Goal: Task Accomplishment & Management: Complete application form

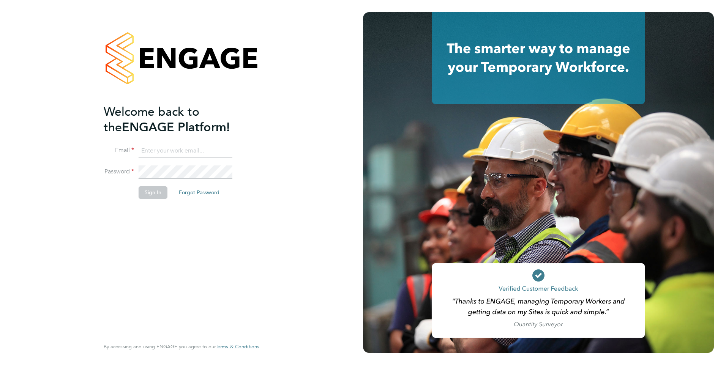
type input "[PERSON_NAME][EMAIL_ADDRESS][PERSON_NAME][DOMAIN_NAME]"
click at [146, 194] on button "Sign In" at bounding box center [153, 192] width 29 height 12
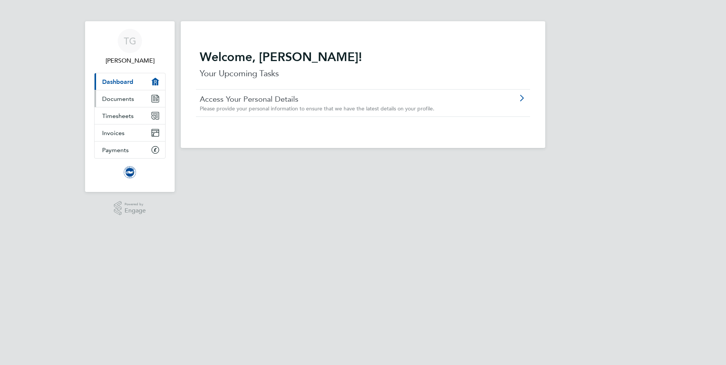
click at [120, 103] on link "Documents" at bounding box center [130, 98] width 71 height 17
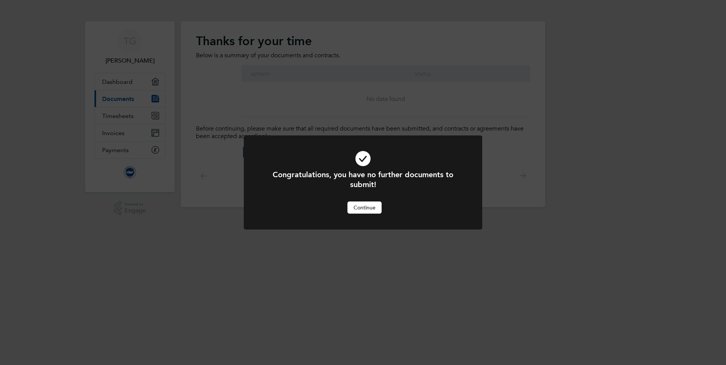
click at [376, 213] on button "Continue" at bounding box center [364, 208] width 34 height 12
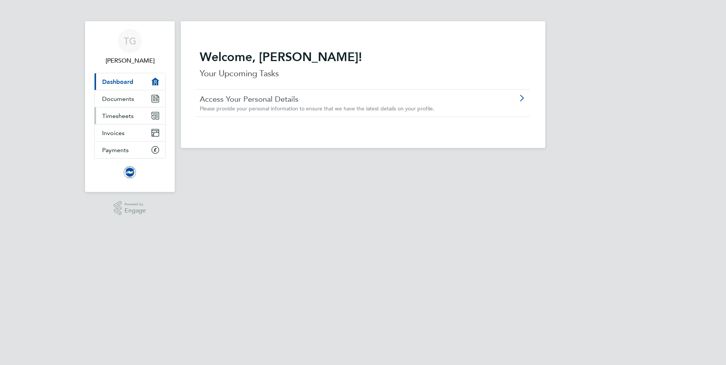
click at [125, 113] on span "Timesheets" at bounding box center [118, 115] width 32 height 7
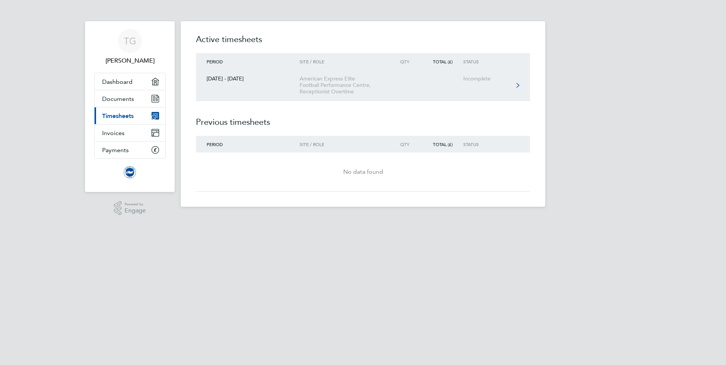
click at [263, 87] on link "01 - 30 Sept 2025 American Express Elite Football Performance Centre, Reception…" at bounding box center [363, 85] width 334 height 31
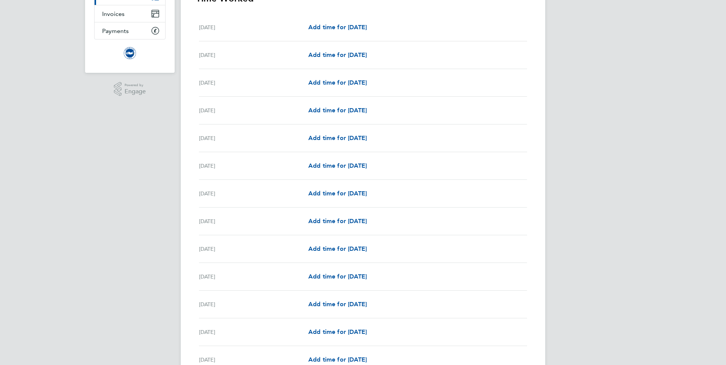
scroll to position [118, 0]
click at [345, 108] on span "Add time for Mon 15 Sep" at bounding box center [337, 111] width 58 height 7
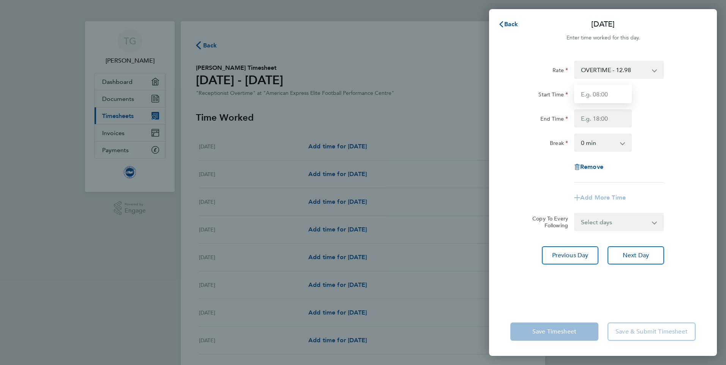
click at [603, 97] on input "Start Time" at bounding box center [603, 94] width 58 height 18
type input "07:00"
click at [598, 118] on input "End Time" at bounding box center [603, 118] width 58 height 18
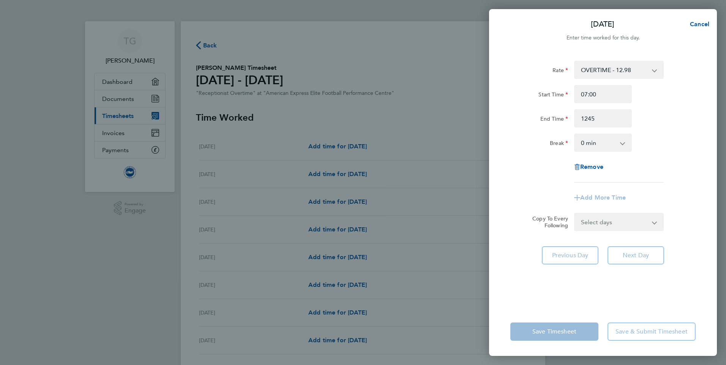
type input "12:45"
click at [662, 127] on div "End Time 12:45" at bounding box center [602, 118] width 191 height 18
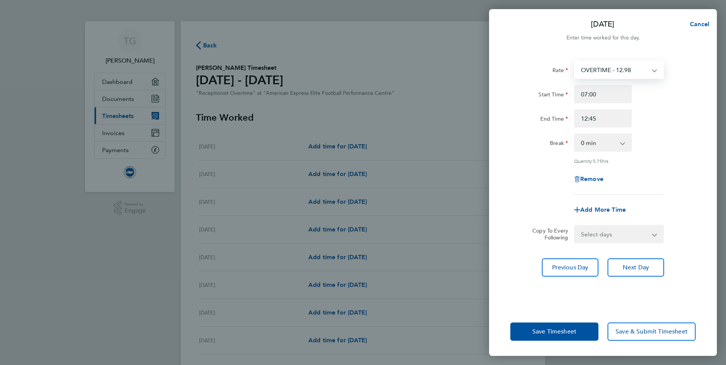
click at [640, 69] on select "OVERTIME - 12.98" at bounding box center [614, 70] width 79 height 17
click at [650, 105] on div "Start Time 07:00 End Time 12:45" at bounding box center [602, 106] width 191 height 43
click at [592, 150] on select "0 min 15 min 30 min 45 min 60 min 75 min 90 min" at bounding box center [598, 142] width 47 height 17
click at [656, 159] on div "Quantity: 5.75 hrs" at bounding box center [619, 161] width 90 height 6
click at [611, 69] on select "OVERTIME - 12.98" at bounding box center [614, 70] width 79 height 17
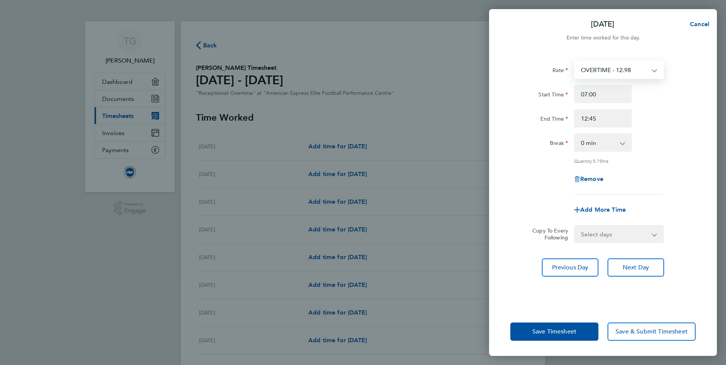
click at [651, 73] on select "OVERTIME - 12.98" at bounding box center [614, 70] width 79 height 17
drag, startPoint x: 688, startPoint y: 115, endPoint x: 671, endPoint y: 84, distance: 35.2
click at [688, 115] on div "End Time 12:45" at bounding box center [602, 118] width 191 height 18
click at [699, 26] on span "Cancel" at bounding box center [699, 24] width 22 height 7
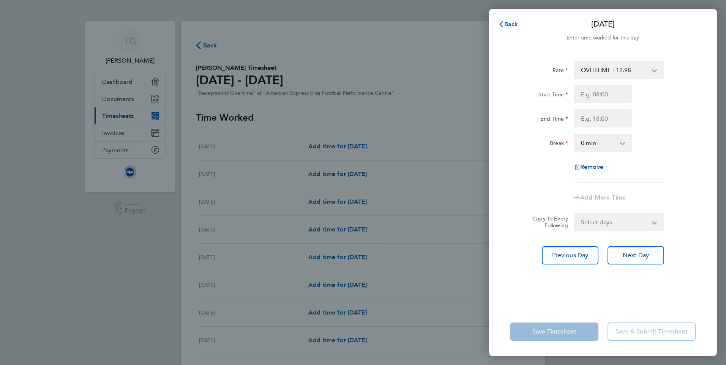
click at [509, 22] on span "Back" at bounding box center [511, 24] width 14 height 7
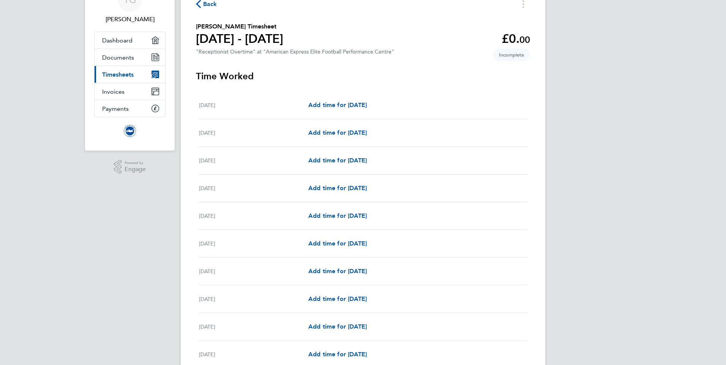
scroll to position [76, 0]
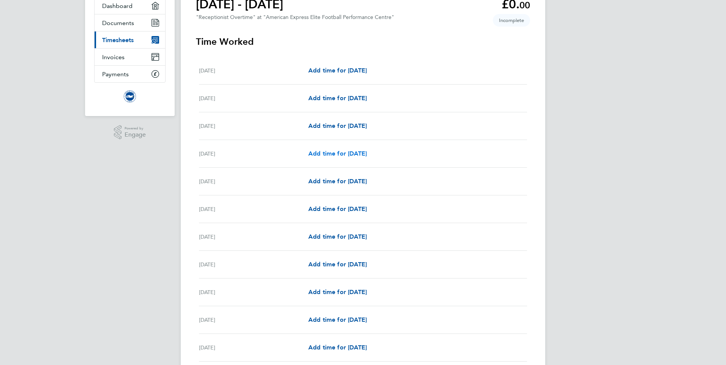
click at [335, 152] on span "Add time for Mon 15 Sep" at bounding box center [337, 153] width 58 height 7
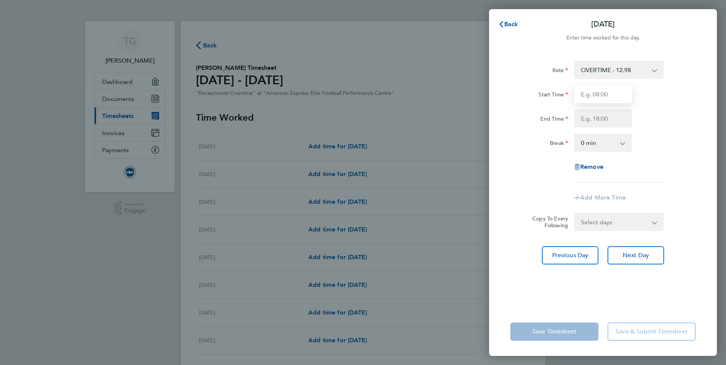
click at [619, 102] on input "Start Time" at bounding box center [603, 94] width 58 height 18
type input "07:00"
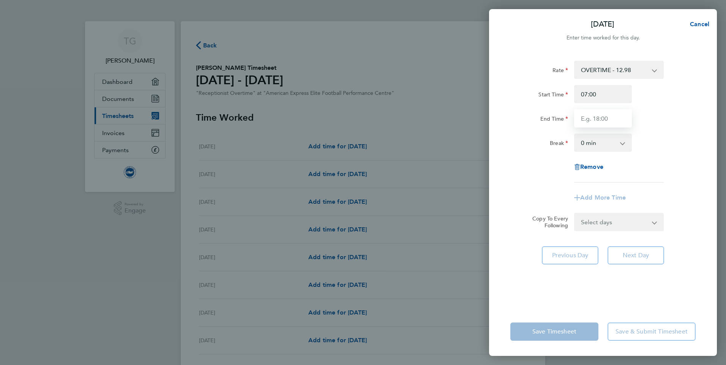
click at [602, 118] on input "End Time" at bounding box center [603, 118] width 58 height 18
type input "12:45"
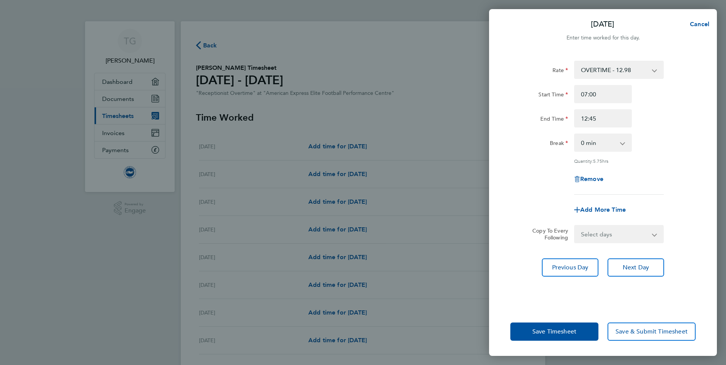
click at [671, 118] on div "End Time 12:45" at bounding box center [602, 118] width 191 height 18
click at [628, 270] on span "Next Day" at bounding box center [636, 268] width 26 height 8
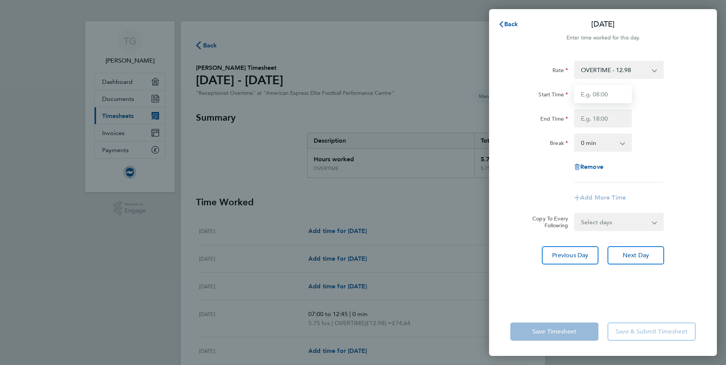
click at [615, 98] on input "Start Time" at bounding box center [603, 94] width 58 height 18
type input "07:00"
click at [603, 121] on input "End Time" at bounding box center [603, 118] width 58 height 18
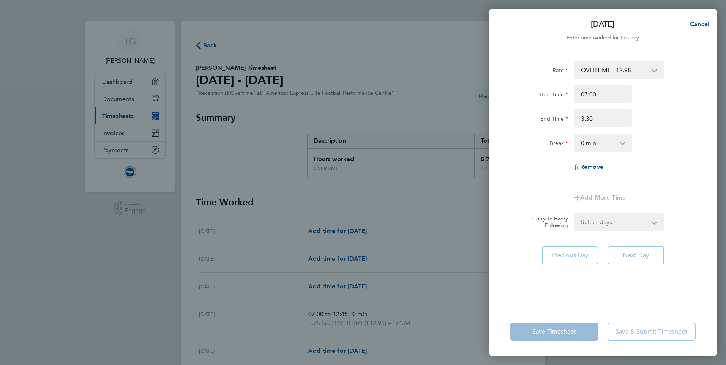
type input "03:30"
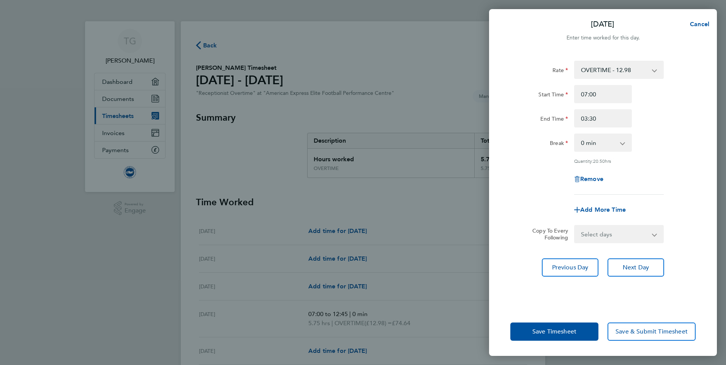
click at [675, 136] on div "Break 0 min 15 min 30 min 45 min 60 min 75 min 90 min" at bounding box center [602, 143] width 191 height 18
click at [625, 145] on app-icon-cross-button at bounding box center [626, 142] width 9 height 17
click at [622, 143] on select "0 min 15 min 30 min 45 min 60 min 75 min 90 min" at bounding box center [598, 142] width 47 height 17
select select "60"
click at [575, 134] on select "0 min 15 min 30 min 45 min 60 min 75 min 90 min" at bounding box center [598, 142] width 47 height 17
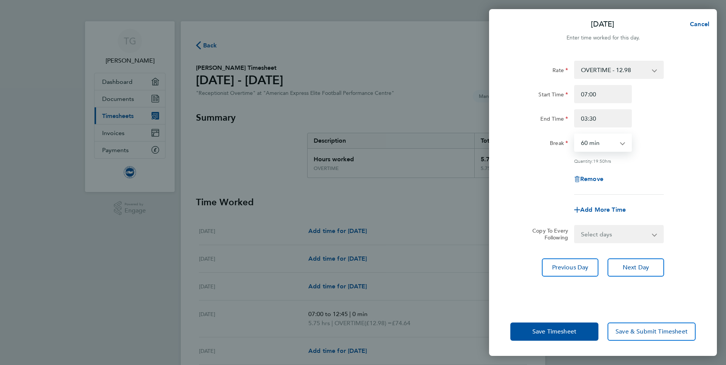
click at [655, 147] on div "Break 0 min 15 min 30 min 45 min 60 min 75 min 90 min" at bounding box center [602, 143] width 191 height 18
click at [557, 333] on span "Save Timesheet" at bounding box center [554, 332] width 44 height 8
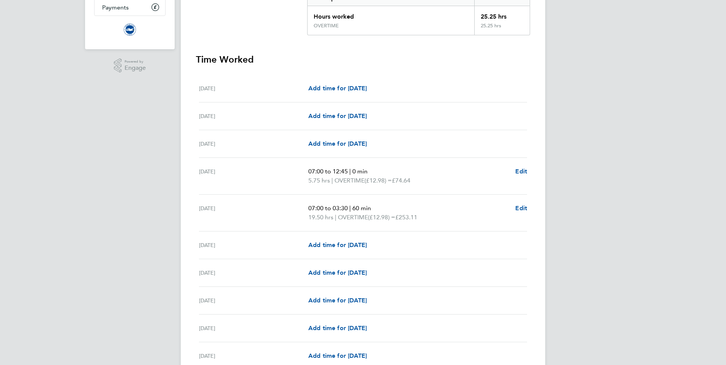
scroll to position [190, 0]
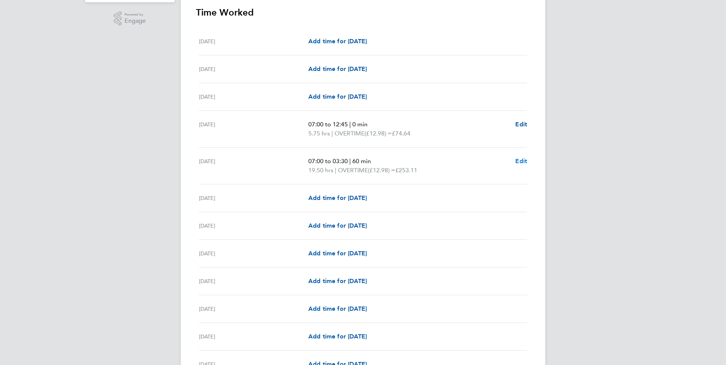
click at [519, 161] on span "Edit" at bounding box center [521, 161] width 12 height 7
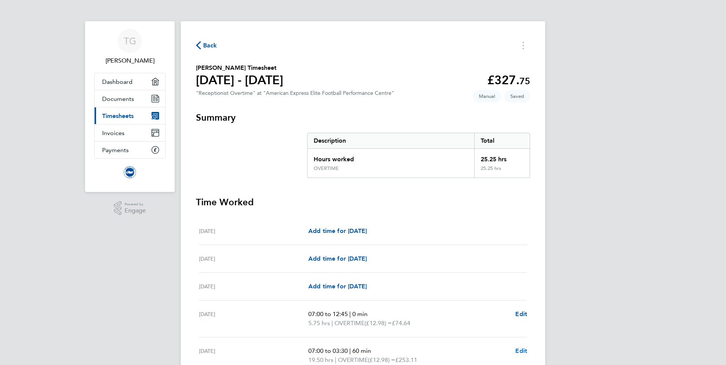
select select "60"
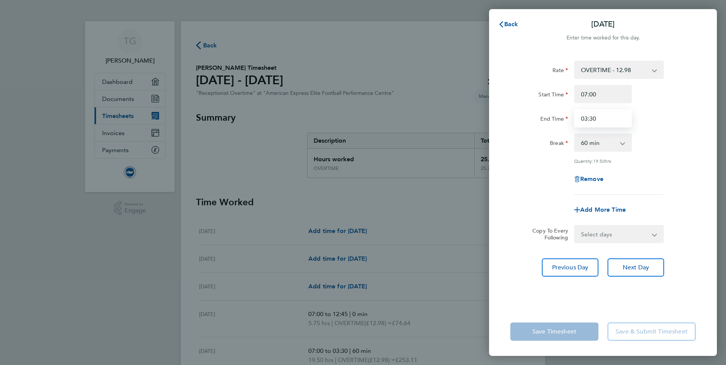
drag, startPoint x: 597, startPoint y: 119, endPoint x: 576, endPoint y: 123, distance: 21.6
click at [576, 123] on input "03:30" at bounding box center [603, 118] width 58 height 18
type input "15:30"
click at [679, 133] on div "Rate OVERTIME - 12.98 Start Time 07:00 End Time 15:30 Break 0 min 15 min 30 min…" at bounding box center [602, 128] width 185 height 134
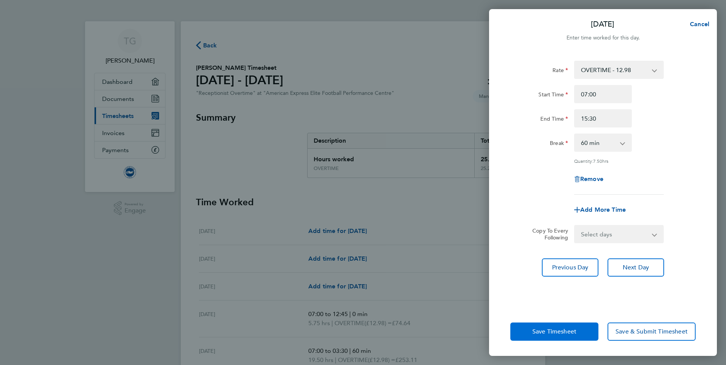
click at [556, 329] on span "Save Timesheet" at bounding box center [554, 332] width 44 height 8
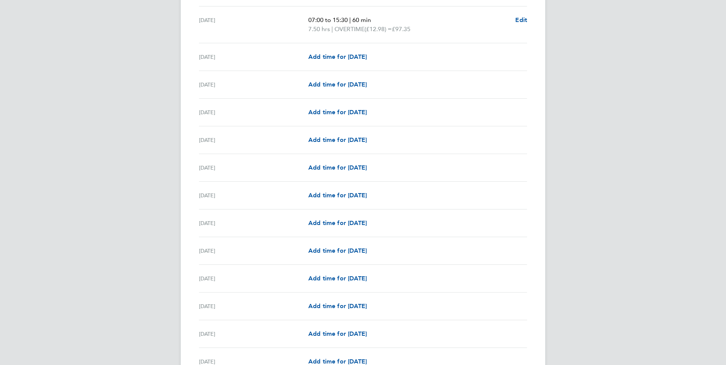
scroll to position [334, 0]
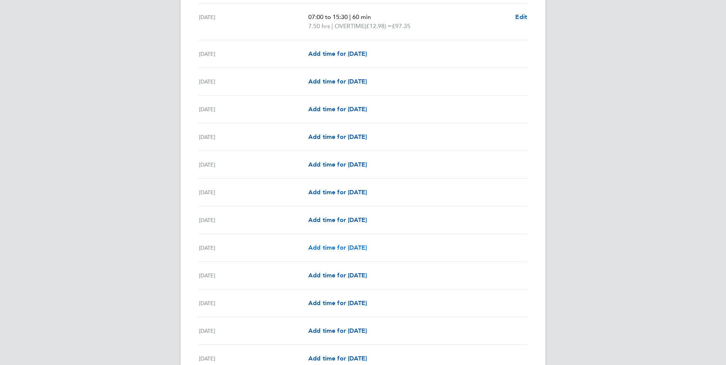
click at [328, 243] on link "Add time for Wed 24 Sep" at bounding box center [337, 247] width 58 height 9
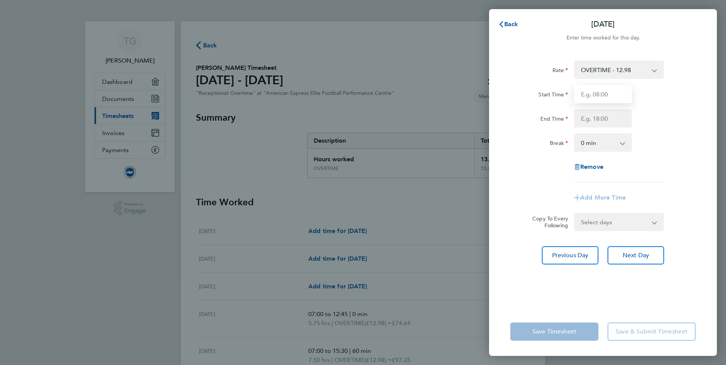
click at [622, 101] on input "Start Time" at bounding box center [603, 94] width 58 height 18
click at [617, 93] on input "Start Time" at bounding box center [603, 94] width 58 height 18
click at [650, 91] on div "Start Time" at bounding box center [602, 94] width 191 height 18
click at [612, 98] on input "Start Time" at bounding box center [603, 94] width 58 height 18
type input "07:00"
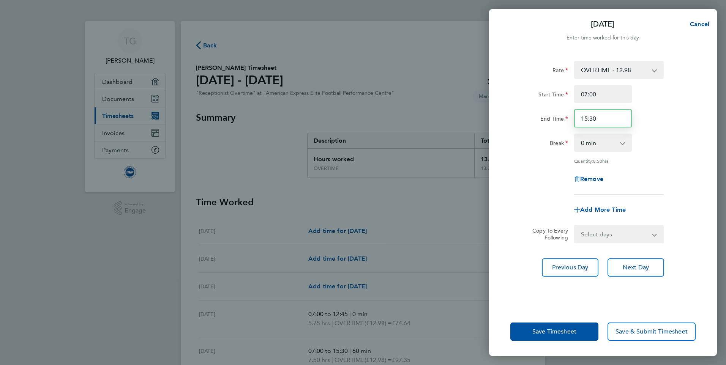
click at [602, 120] on input "15:30" at bounding box center [603, 118] width 58 height 18
type input "15:00"
click at [652, 123] on div "End Time 15:00" at bounding box center [602, 118] width 191 height 18
click at [557, 335] on span "Save Timesheet" at bounding box center [554, 332] width 44 height 8
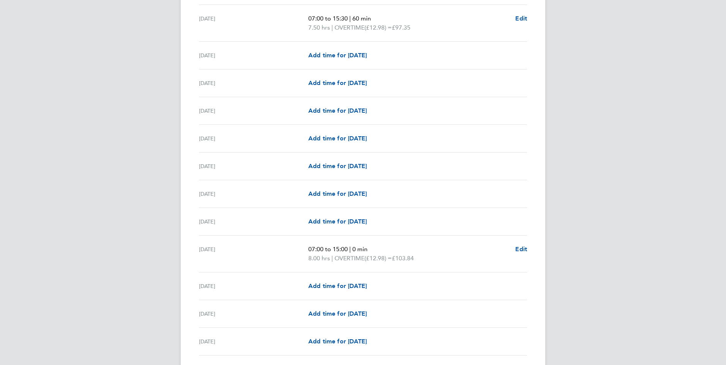
scroll to position [334, 0]
click at [516, 249] on span "Edit" at bounding box center [521, 247] width 12 height 7
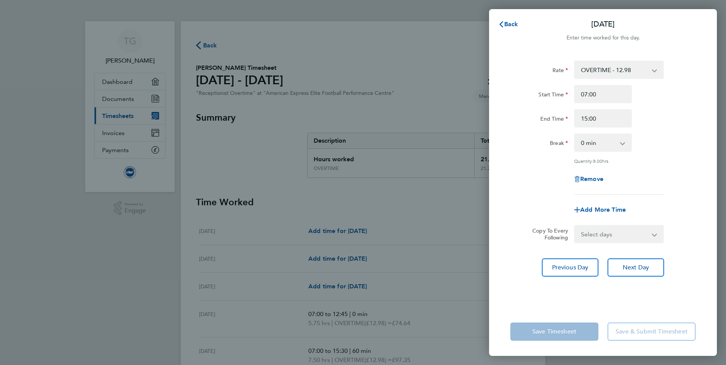
click at [598, 151] on div "0 min 15 min 30 min 45 min 60 min 75 min 90 min" at bounding box center [603, 143] width 58 height 18
click at [600, 145] on select "0 min 15 min 30 min 45 min 60 min 75 min 90 min" at bounding box center [598, 142] width 47 height 17
select select "60"
click at [575, 134] on select "0 min 15 min 30 min 45 min 60 min 75 min 90 min" at bounding box center [598, 142] width 47 height 17
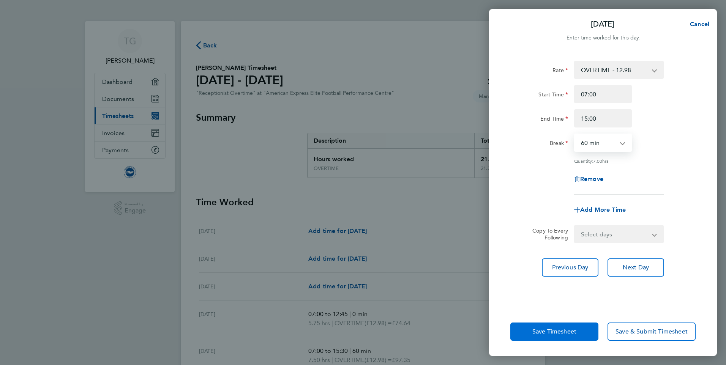
click at [556, 332] on span "Save Timesheet" at bounding box center [554, 332] width 44 height 8
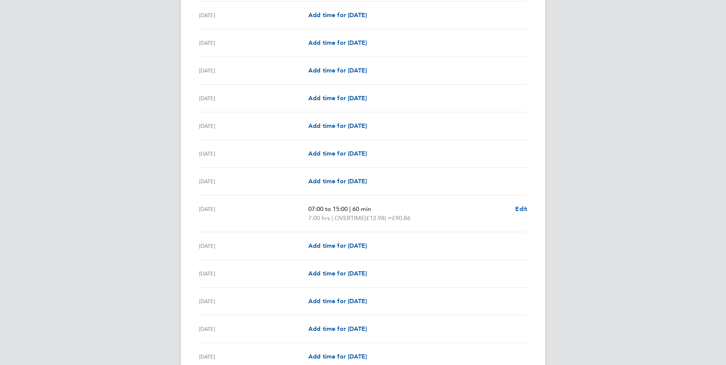
scroll to position [380, 0]
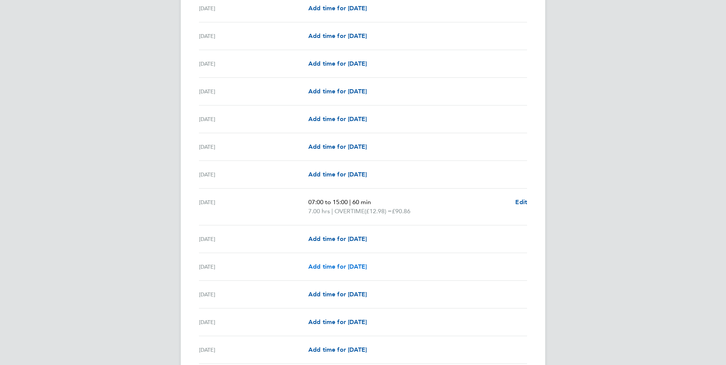
click at [360, 269] on span "Add time for Fri 26 Sep" at bounding box center [337, 266] width 58 height 7
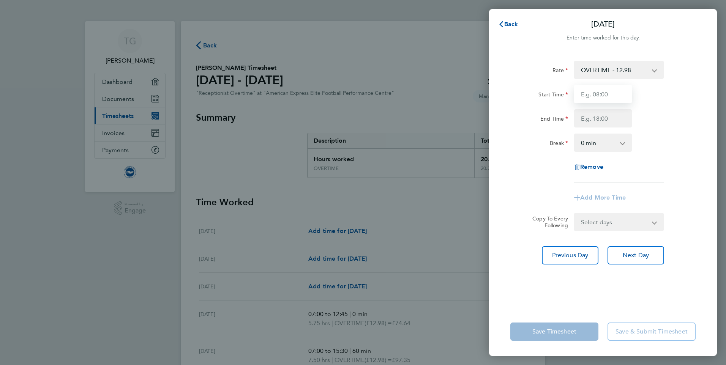
click at [616, 97] on input "Start Time" at bounding box center [603, 94] width 58 height 18
type input "07:00"
click at [603, 125] on input "End Time" at bounding box center [603, 118] width 58 height 18
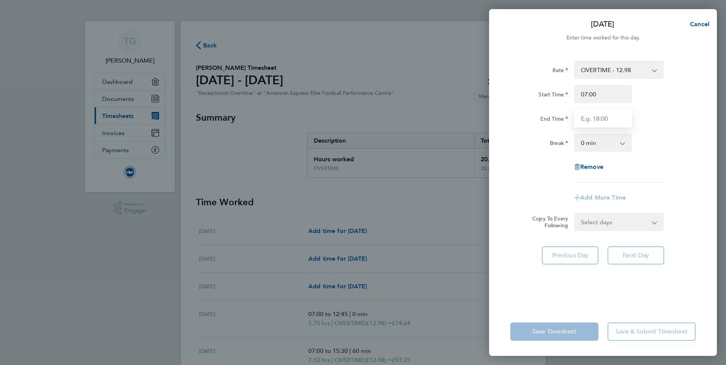
type input "15:00"
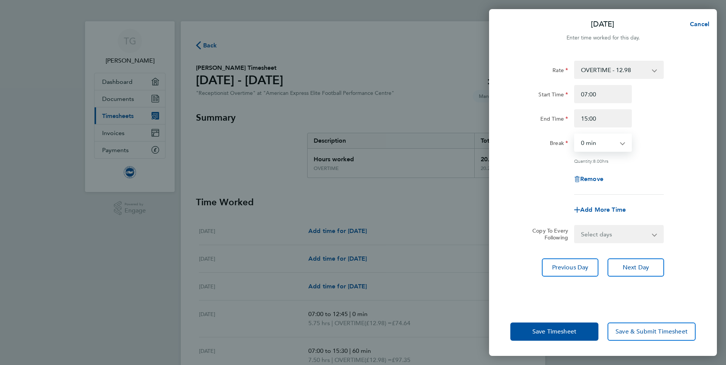
click at [602, 145] on select "0 min 15 min 30 min 45 min 60 min 75 min 90 min" at bounding box center [598, 142] width 47 height 17
select select "60"
click at [575, 134] on select "0 min 15 min 30 min 45 min 60 min 75 min 90 min" at bounding box center [598, 142] width 47 height 17
click at [573, 333] on span "Save Timesheet" at bounding box center [554, 332] width 44 height 8
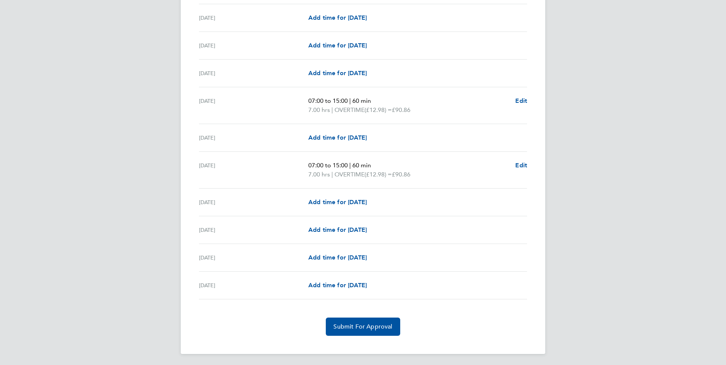
scroll to position [482, 0]
click at [360, 259] on span "Add time for Mon 29 Sep" at bounding box center [337, 256] width 58 height 7
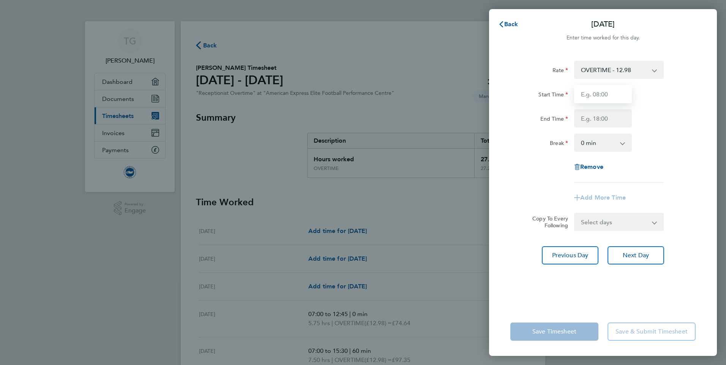
click at [594, 95] on input "Start Time" at bounding box center [603, 94] width 58 height 18
type input "07:00"
type input "15:00"
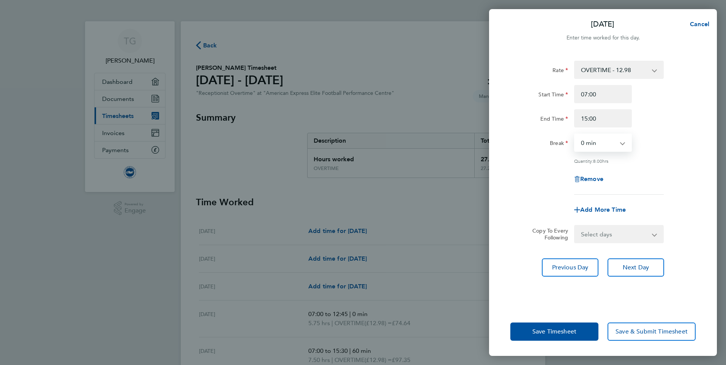
click at [603, 142] on select "0 min 15 min 30 min 45 min 60 min 75 min 90 min" at bounding box center [598, 142] width 47 height 17
select select "60"
click at [575, 134] on select "0 min 15 min 30 min 45 min 60 min 75 min 90 min" at bounding box center [598, 142] width 47 height 17
click at [630, 267] on span "Next Day" at bounding box center [636, 268] width 26 height 8
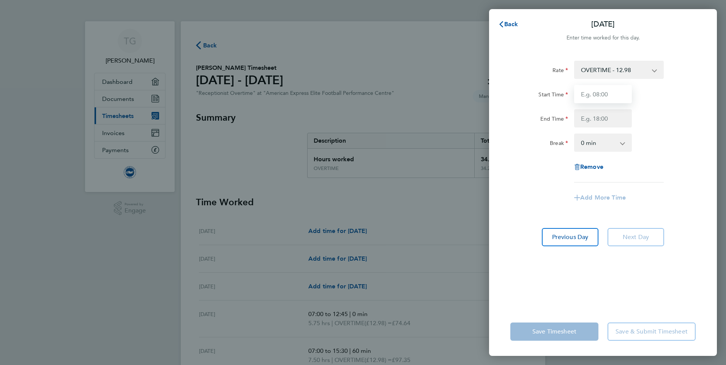
click at [595, 96] on input "Start Time" at bounding box center [603, 94] width 58 height 18
type input "07:00"
type input "15:00"
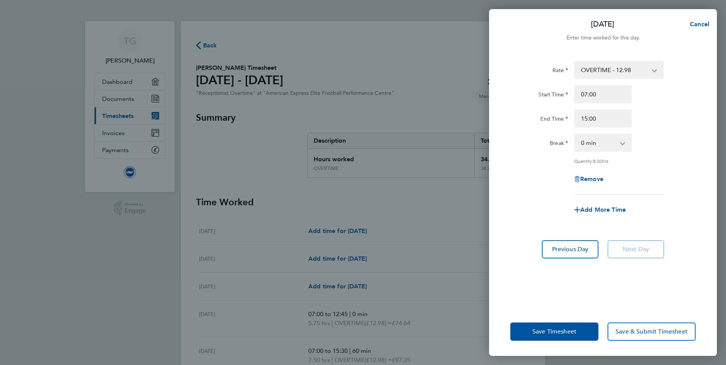
click at [601, 145] on select "0 min 15 min 30 min 45 min 60 min 75 min 90 min" at bounding box center [598, 142] width 47 height 17
select select "60"
click at [575, 134] on select "0 min 15 min 30 min 45 min 60 min 75 min 90 min" at bounding box center [598, 142] width 47 height 17
click at [573, 328] on span "Save Timesheet" at bounding box center [554, 332] width 44 height 8
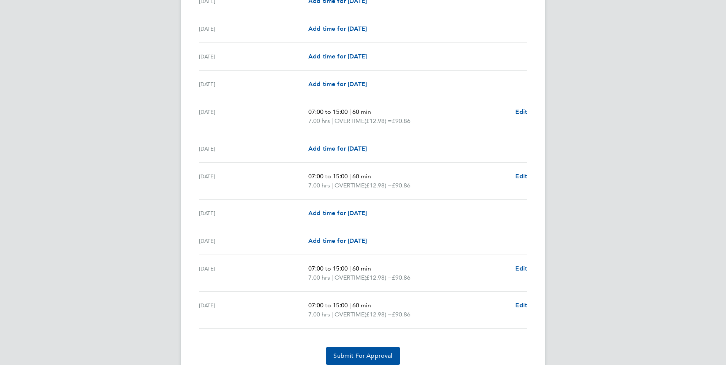
scroll to position [485, 0]
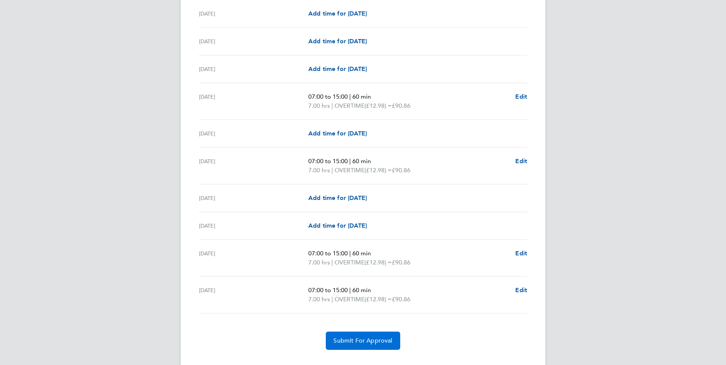
click at [348, 339] on span "Submit For Approval" at bounding box center [362, 341] width 59 height 8
